Goal: Check status: Check status

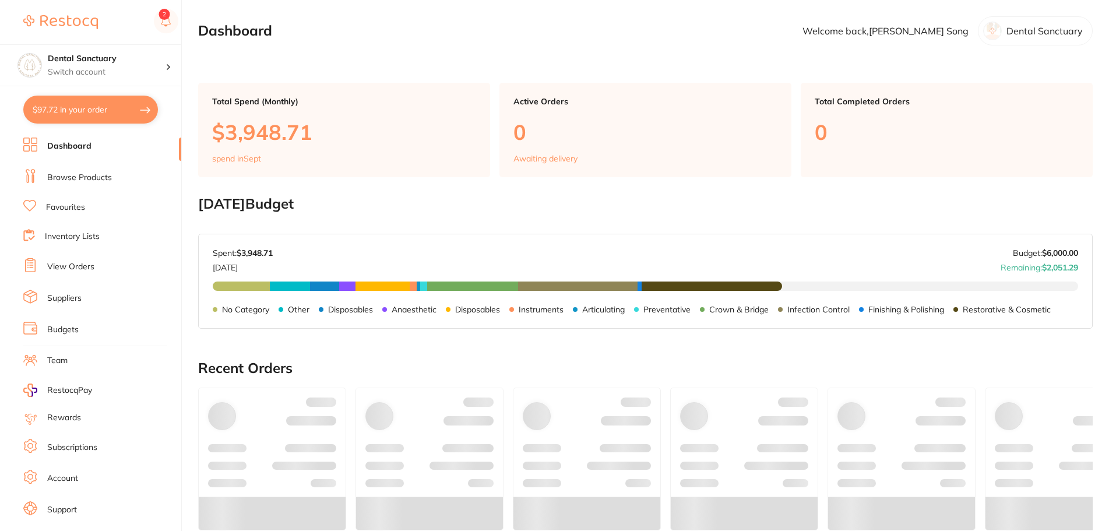
click at [48, 99] on button "$97.72 in your order" at bounding box center [90, 110] width 135 height 28
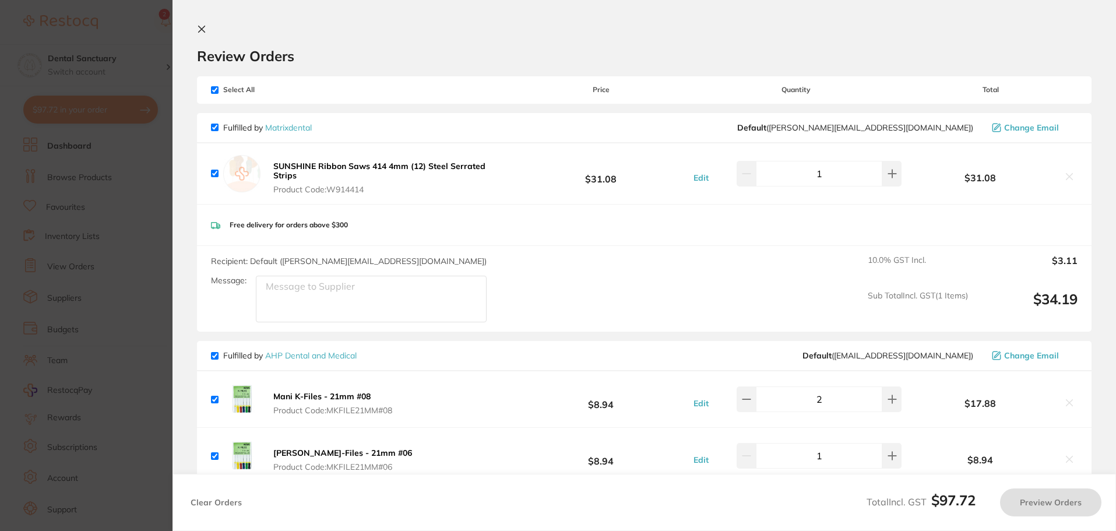
checkbox input "true"
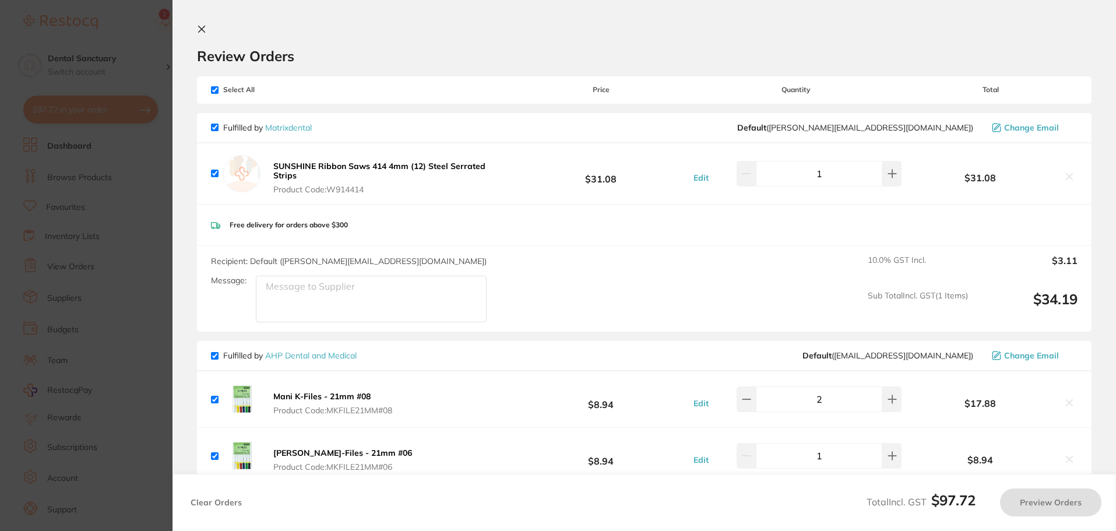
checkbox input "true"
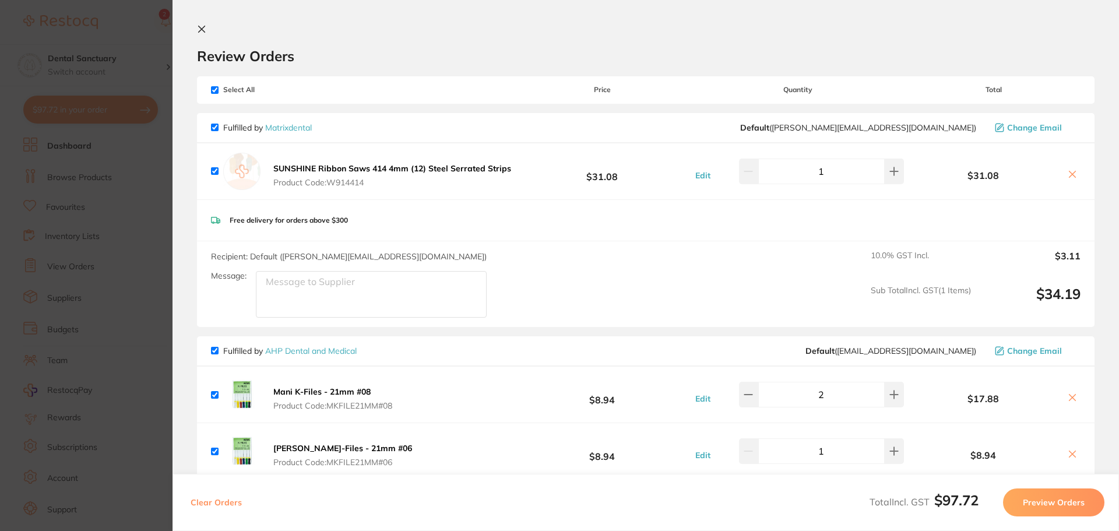
click at [200, 25] on icon at bounding box center [201, 28] width 9 height 9
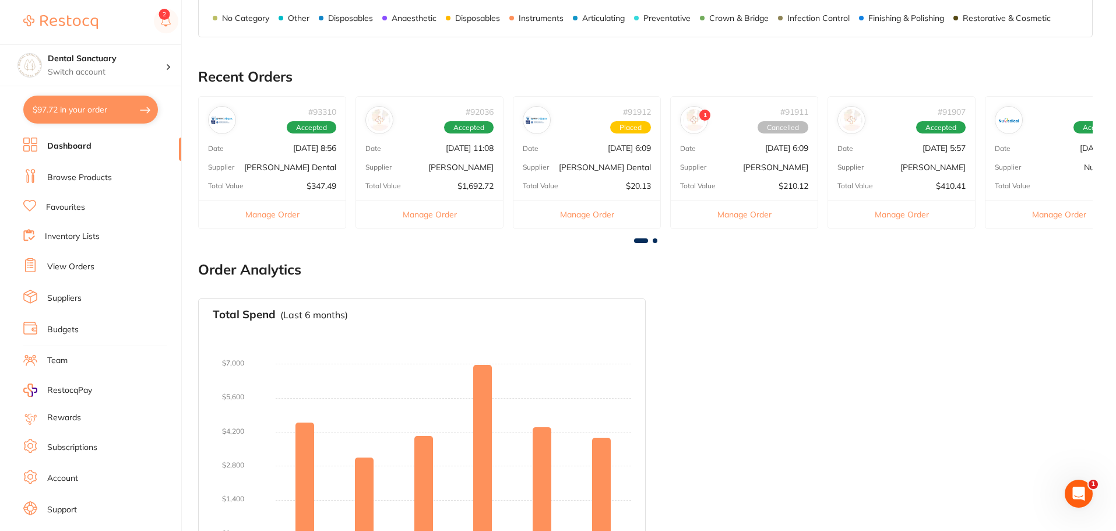
scroll to position [58, 0]
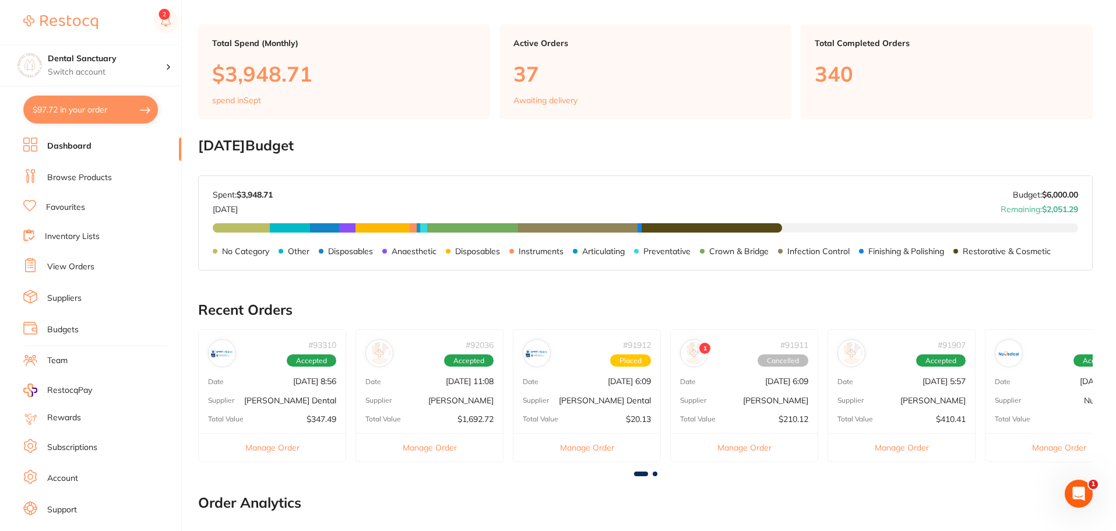
click at [87, 111] on button "$97.72 in your order" at bounding box center [90, 110] width 135 height 28
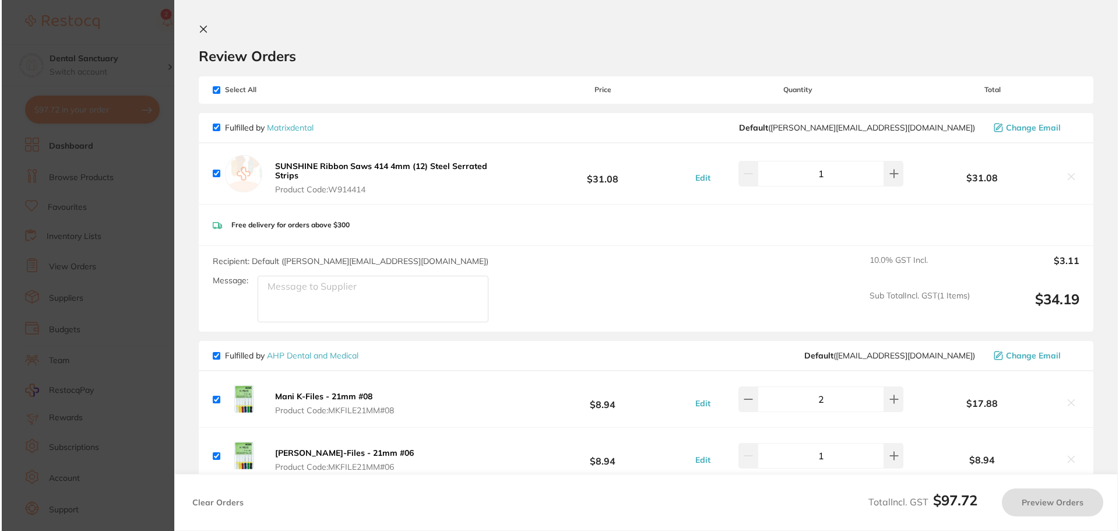
scroll to position [0, 0]
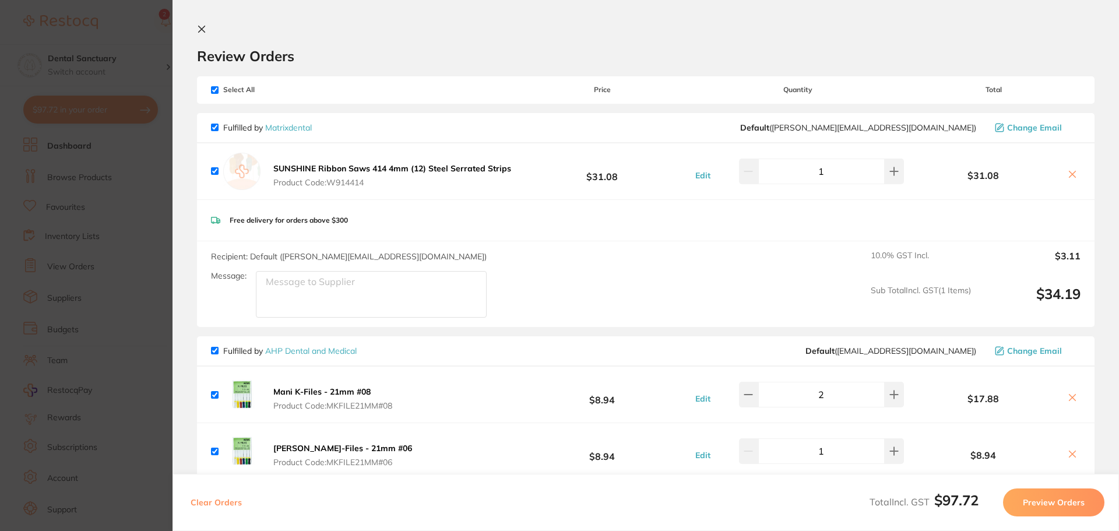
click at [81, 194] on section "Update RRP Set your pre negotiated price for this item. Item Agreed RRP (excl. …" at bounding box center [559, 265] width 1119 height 531
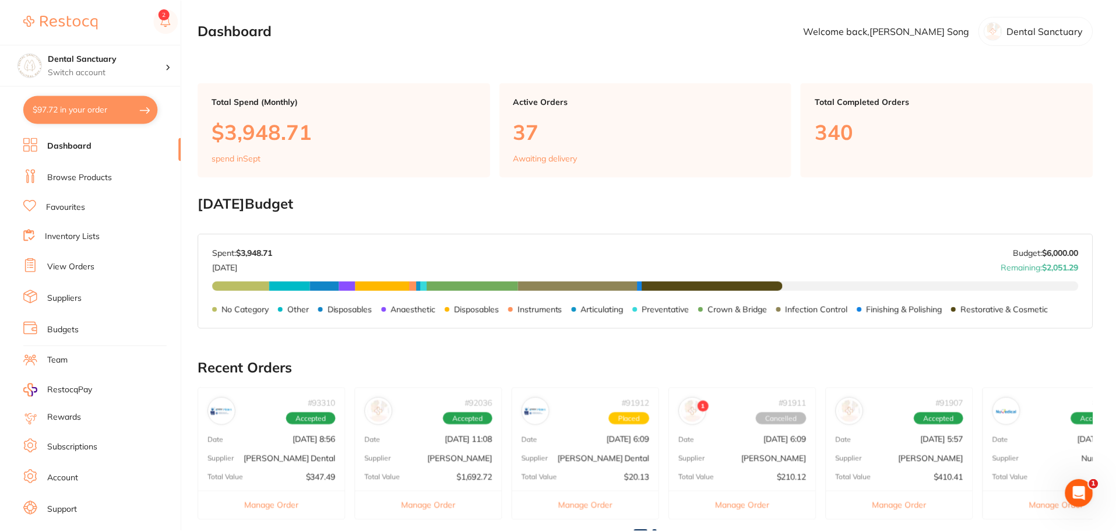
scroll to position [58, 0]
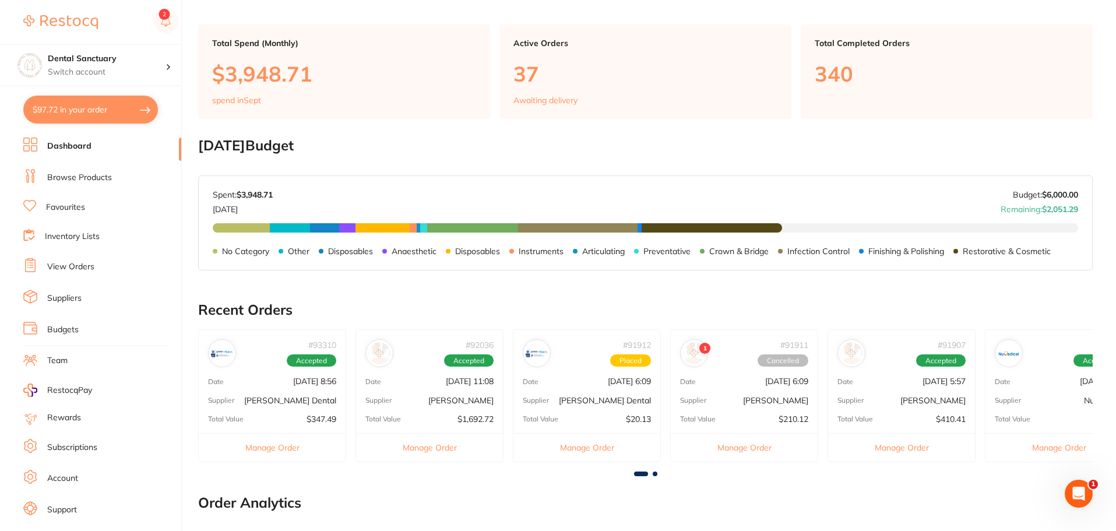
click at [87, 263] on link "View Orders" at bounding box center [70, 267] width 47 height 12
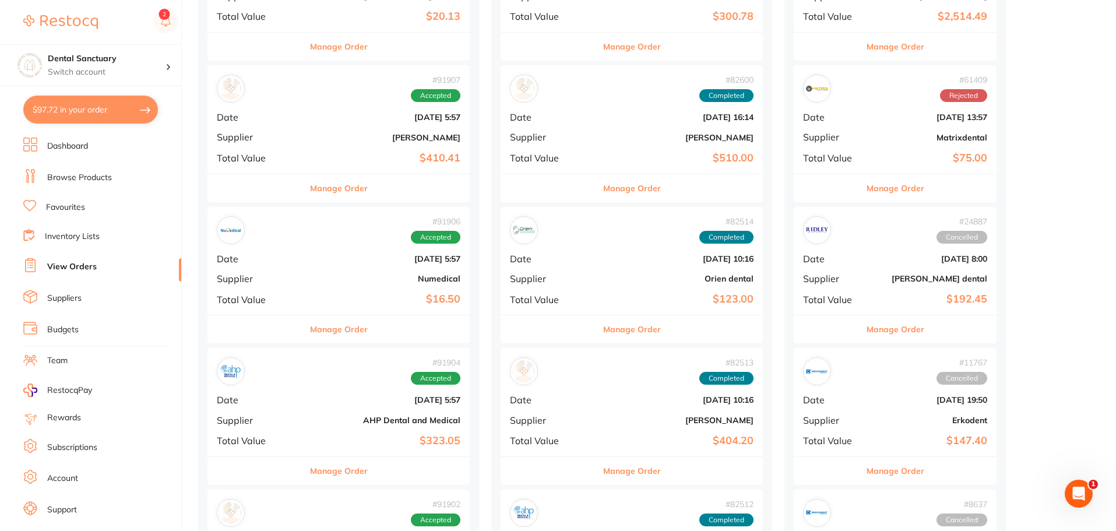
scroll to position [524, 0]
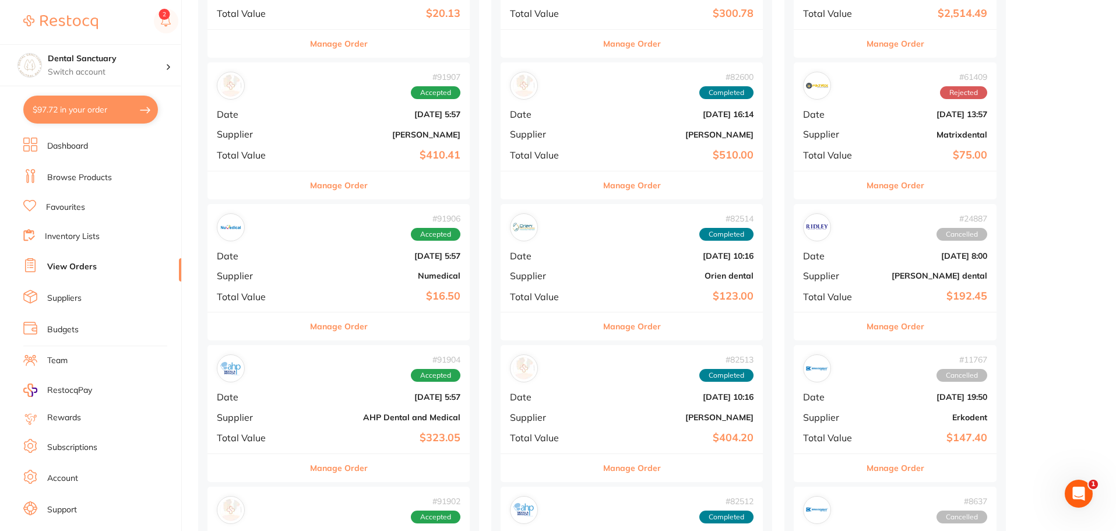
click at [338, 132] on b "[PERSON_NAME]" at bounding box center [382, 134] width 156 height 9
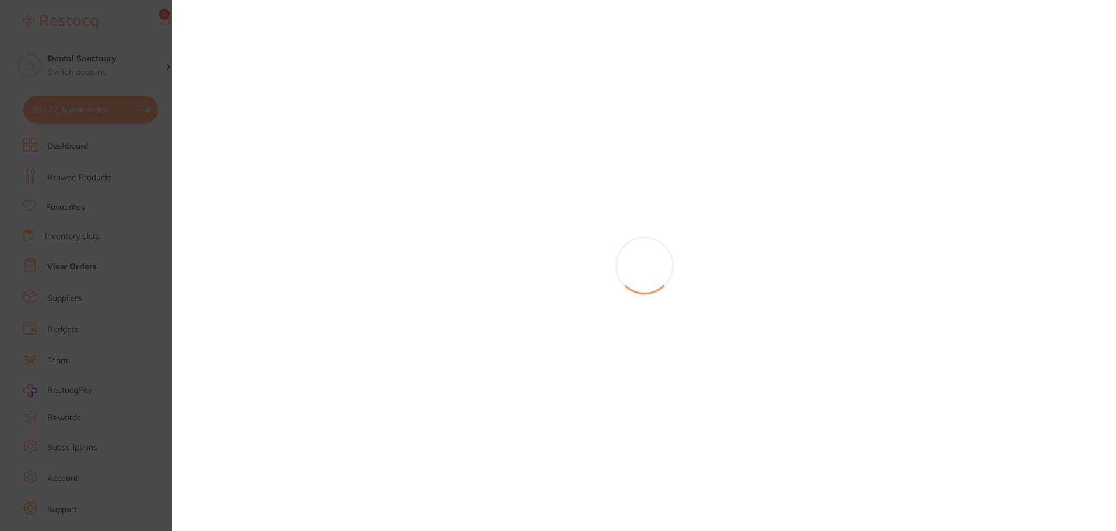
click at [327, 182] on section at bounding box center [558, 265] width 1116 height 531
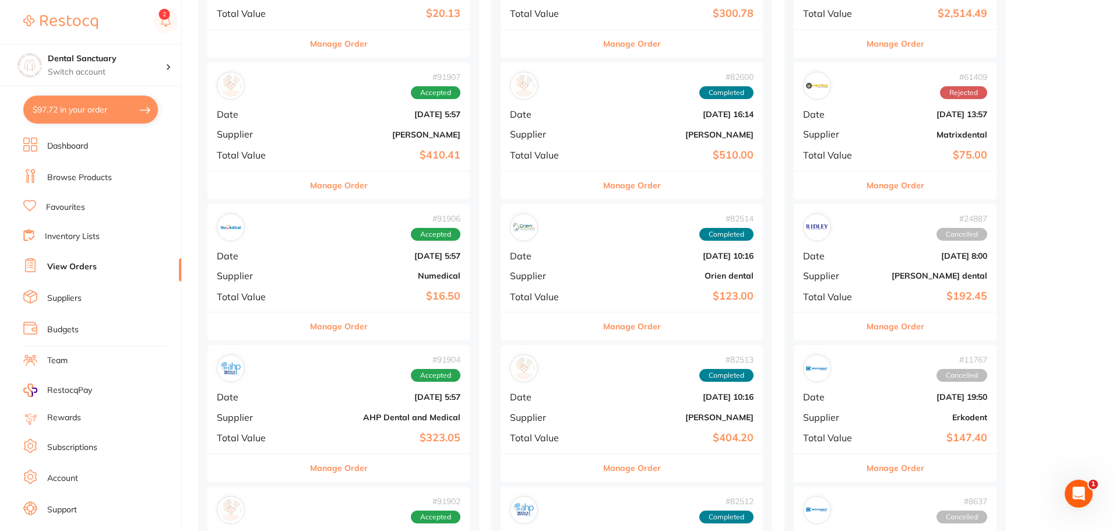
click at [313, 187] on button "Manage Order" at bounding box center [339, 185] width 58 height 28
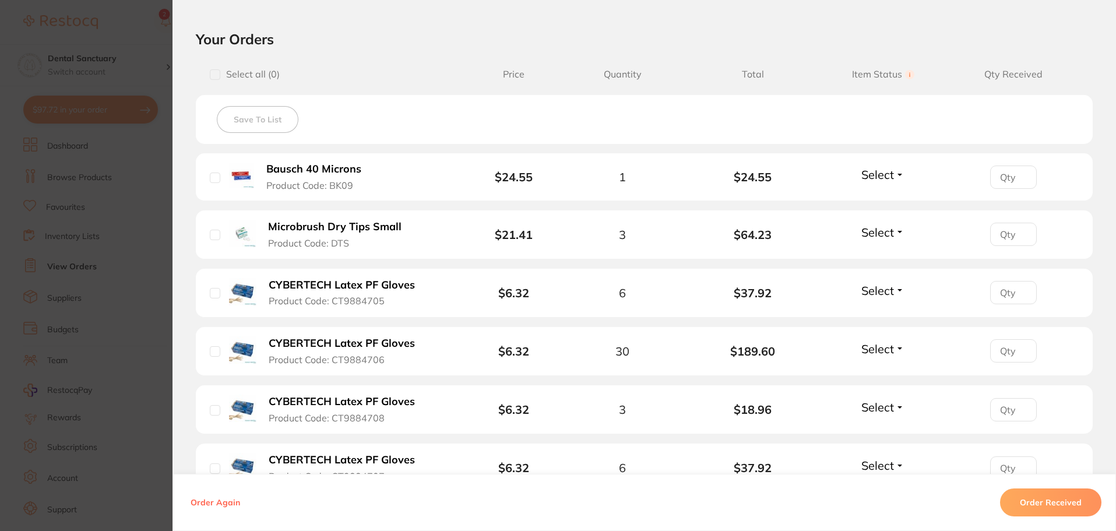
scroll to position [291, 0]
